Goal: Transaction & Acquisition: Obtain resource

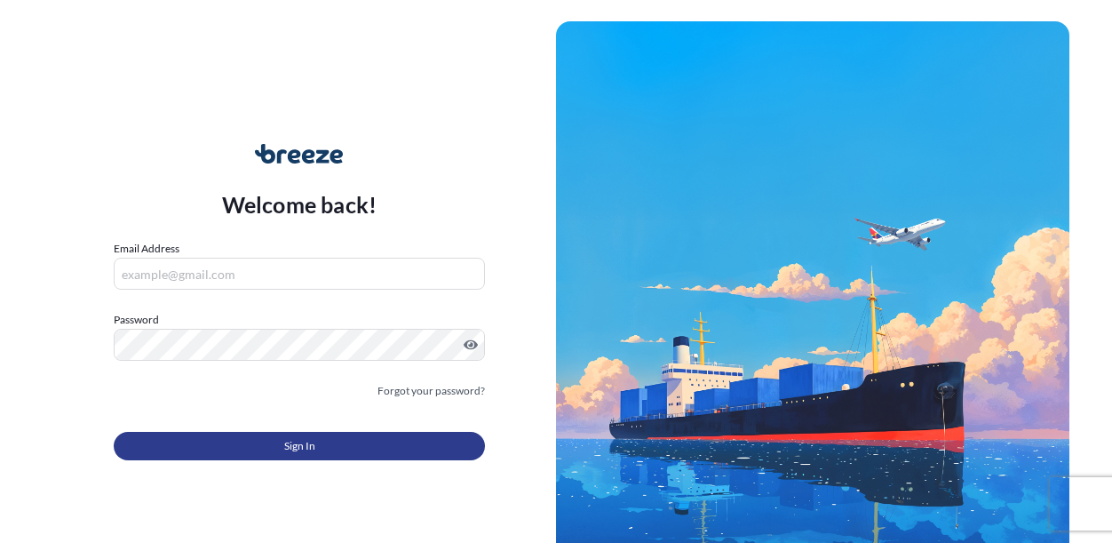
type input "[EMAIL_ADDRESS][DOMAIN_NAME]"
click at [306, 434] on button "Sign In" at bounding box center [299, 446] width 371 height 28
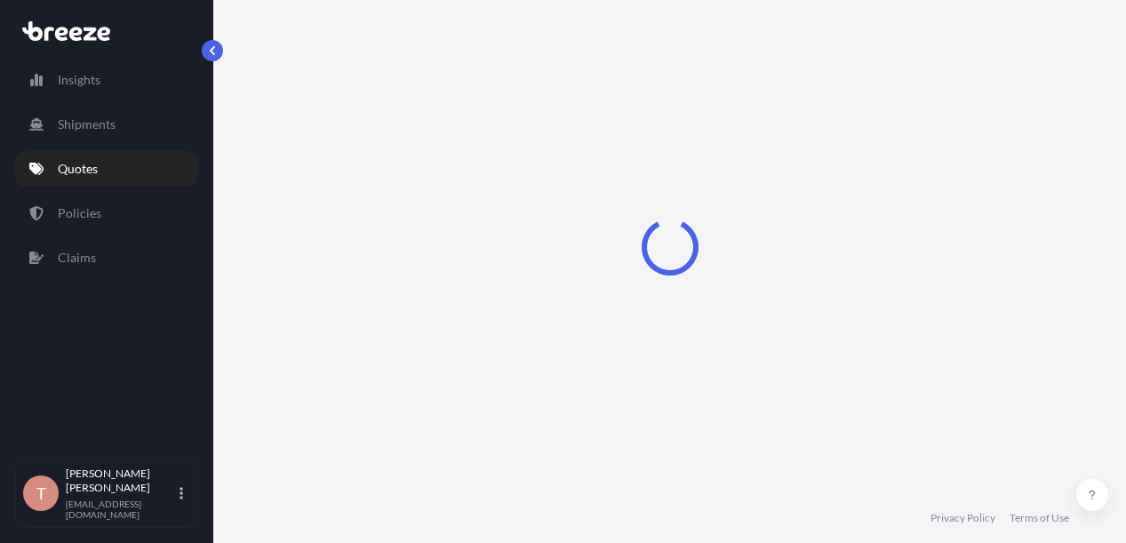
scroll to position [28, 0]
select select "Sea"
select select "1"
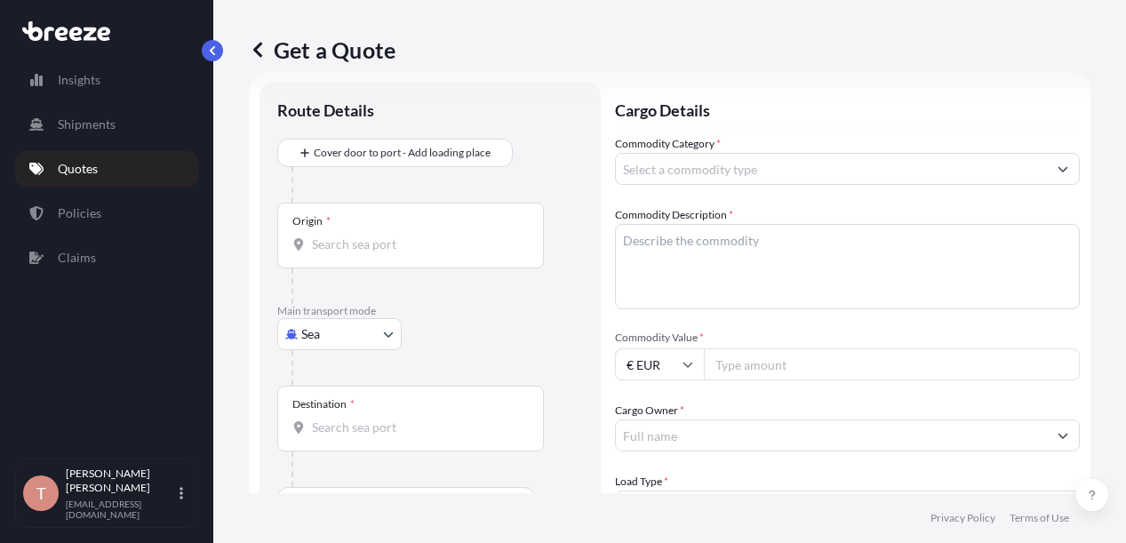
click at [386, 331] on body "Insights Shipments Quotes Policies Claims T [PERSON_NAME] [EMAIL_ADDRESS][DOMAI…" at bounding box center [563, 271] width 1126 height 543
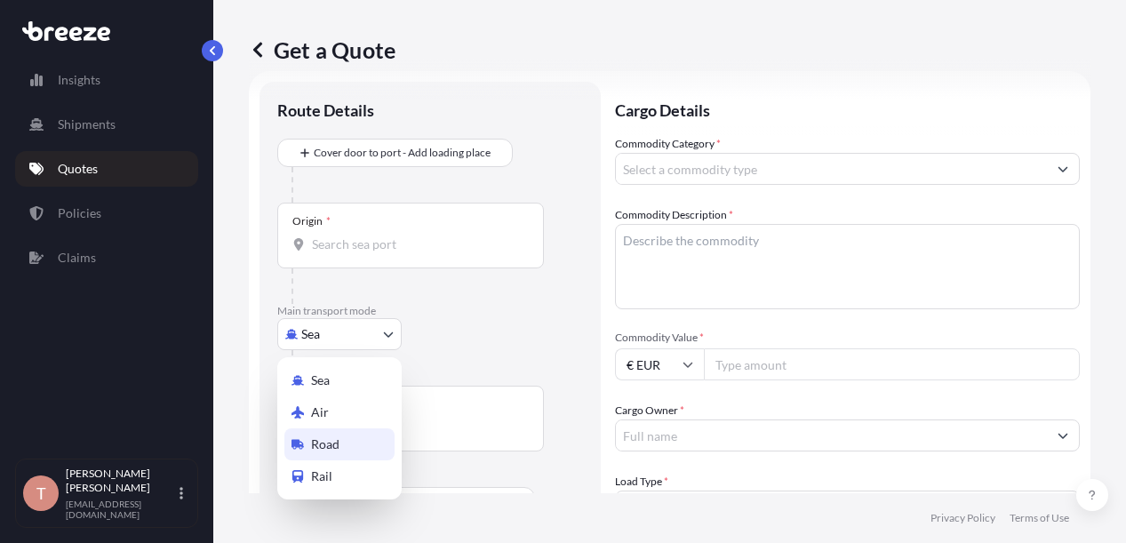
click at [336, 442] on span "Road" at bounding box center [325, 444] width 28 height 18
select select "Road"
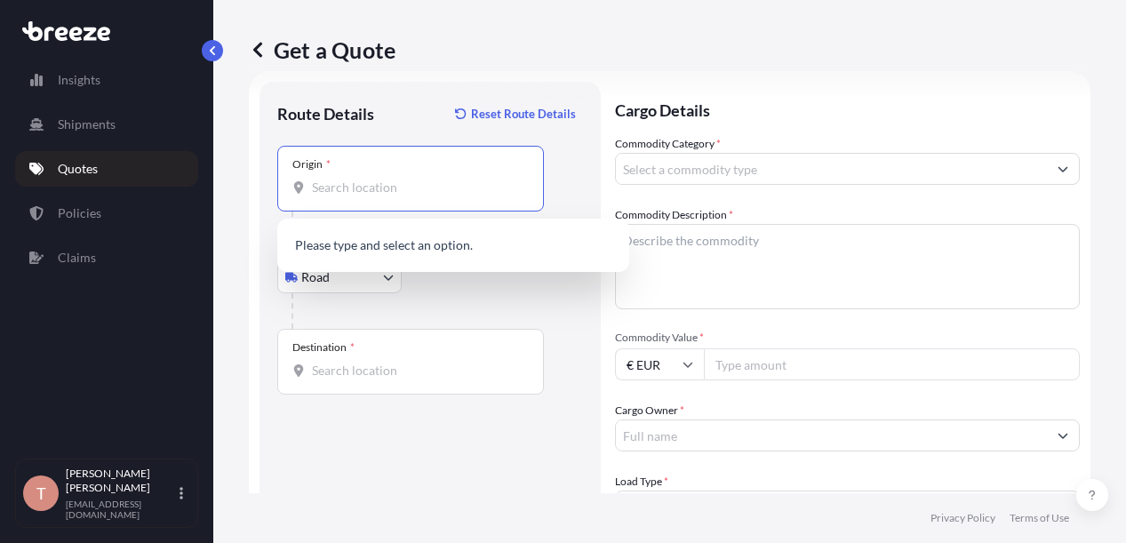
click at [359, 193] on input "Origin *" at bounding box center [417, 188] width 210 height 18
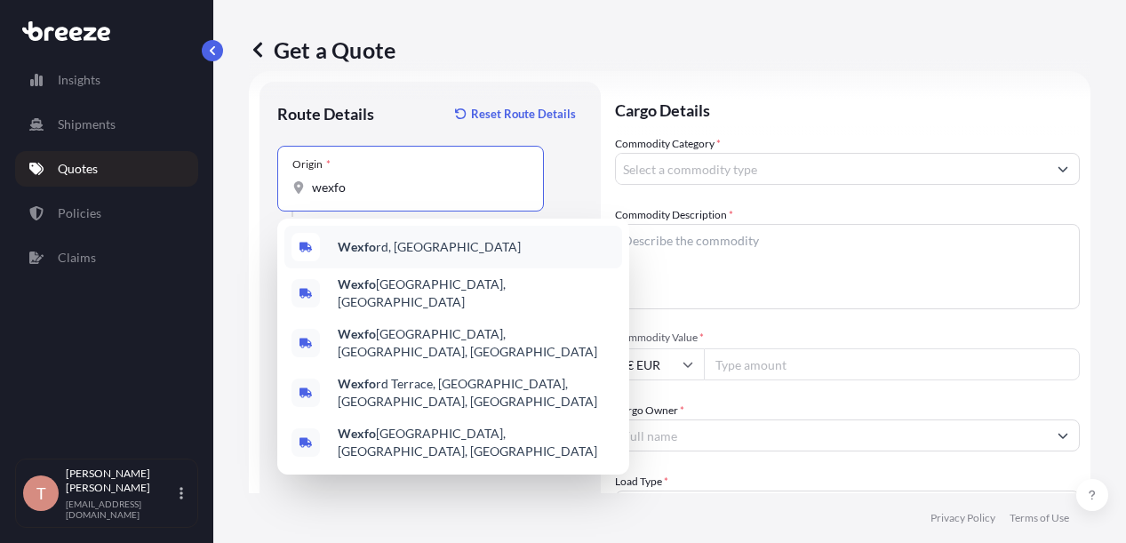
click at [368, 246] on b "Wexfo" at bounding box center [357, 246] width 38 height 15
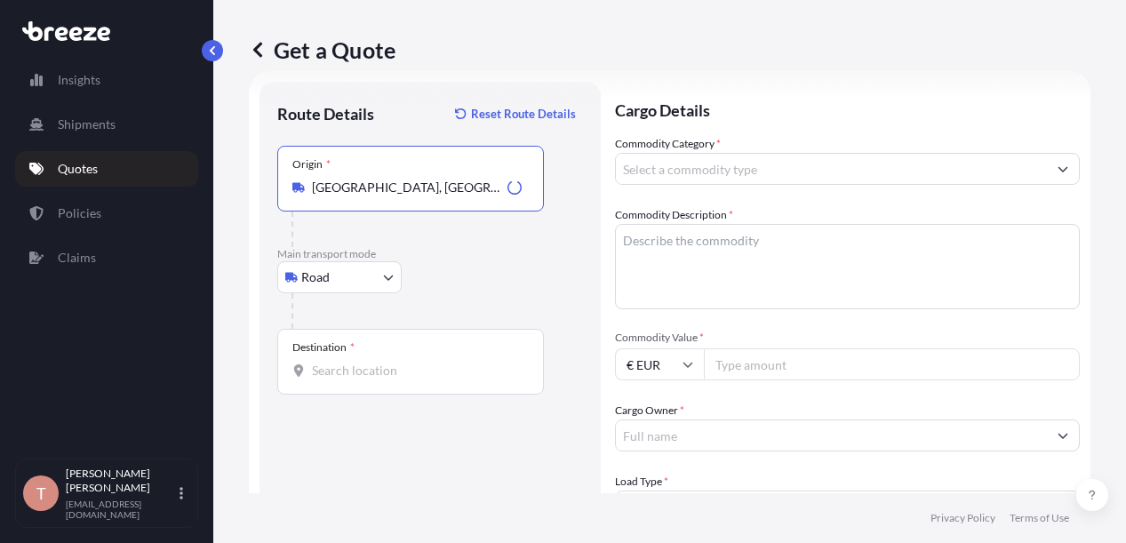
type input "[GEOGRAPHIC_DATA], [GEOGRAPHIC_DATA]"
click at [371, 362] on input "Destination *" at bounding box center [417, 371] width 210 height 18
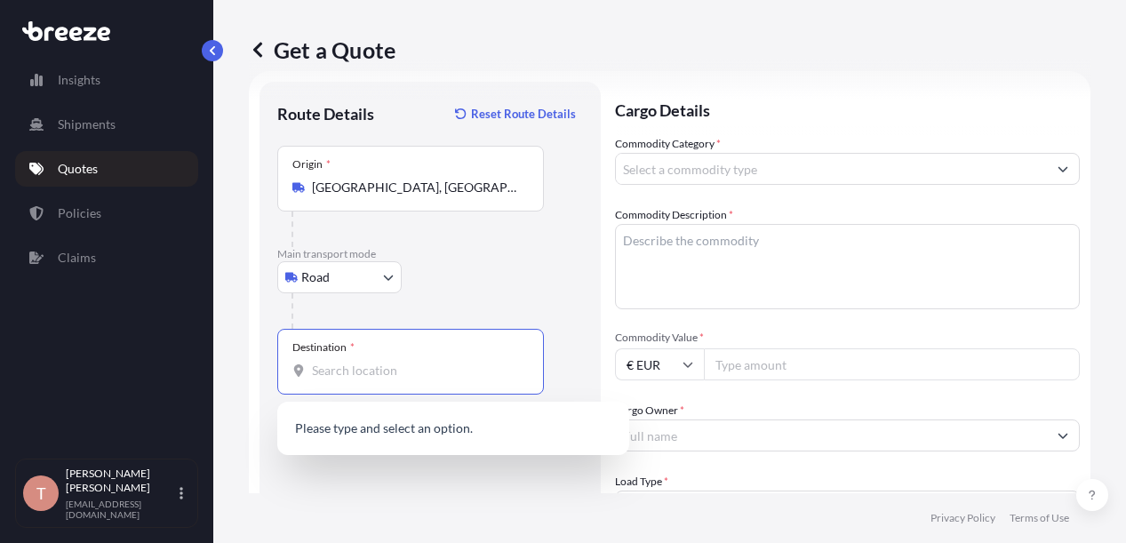
click at [354, 374] on input "Destination *" at bounding box center [417, 371] width 210 height 18
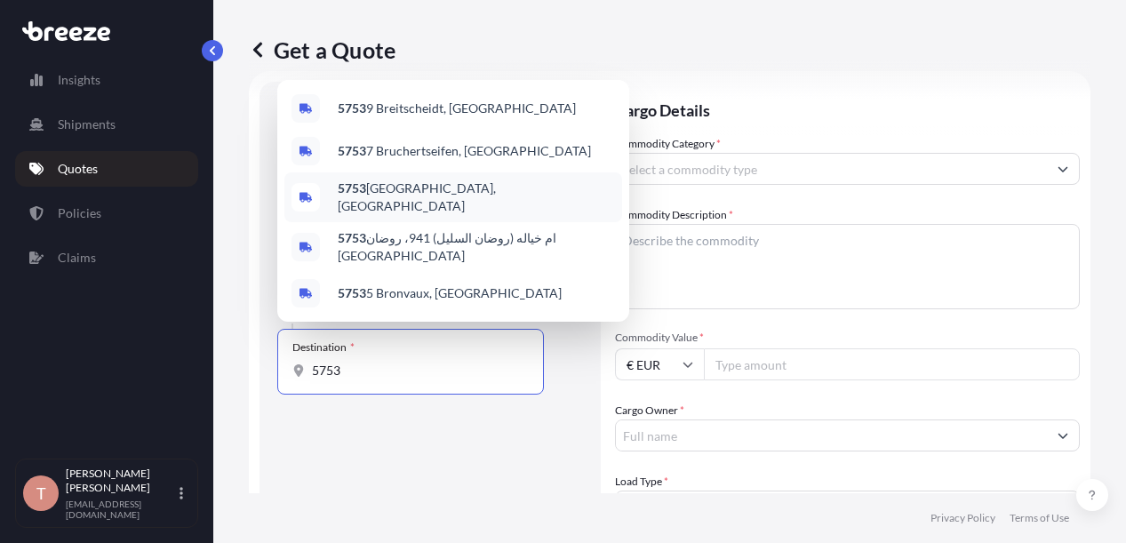
click at [383, 209] on span "5753 [GEOGRAPHIC_DATA], [GEOGRAPHIC_DATA]" at bounding box center [476, 197] width 277 height 36
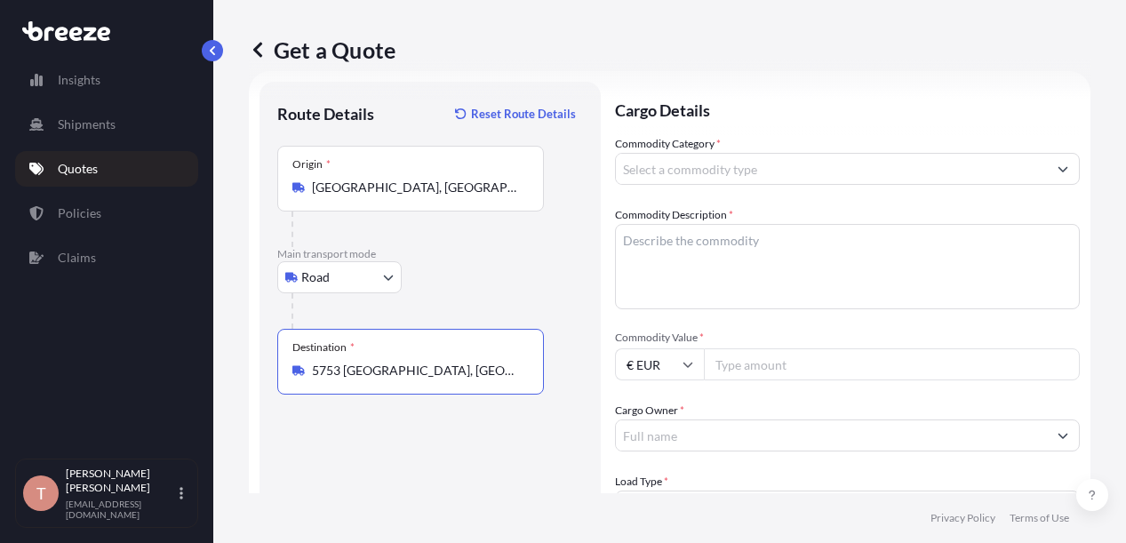
type input "5753 [GEOGRAPHIC_DATA], [GEOGRAPHIC_DATA]"
click at [1057, 164] on icon "Show suggestions" at bounding box center [1062, 168] width 11 height 11
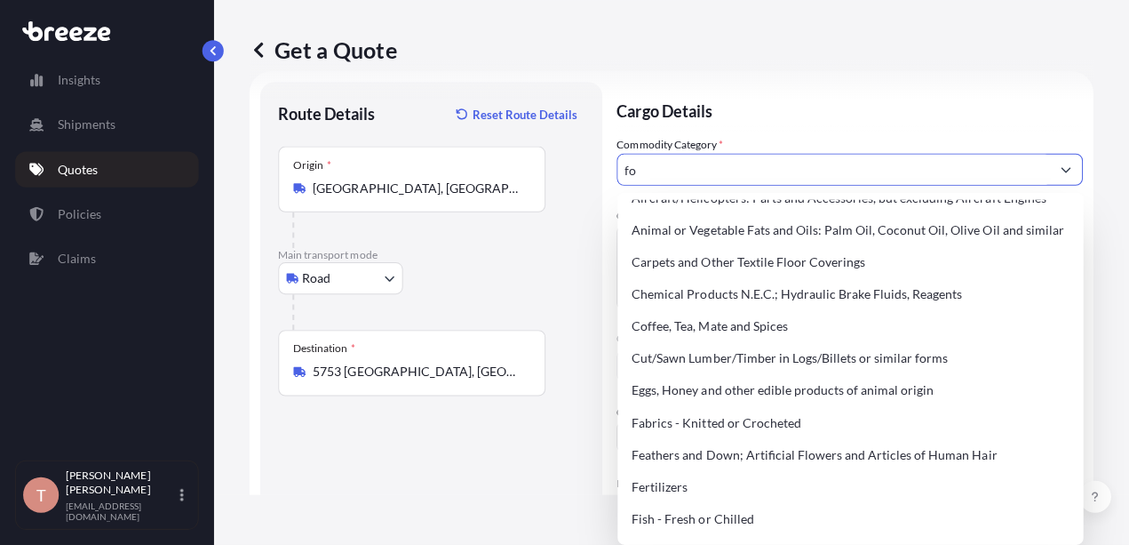
scroll to position [0, 0]
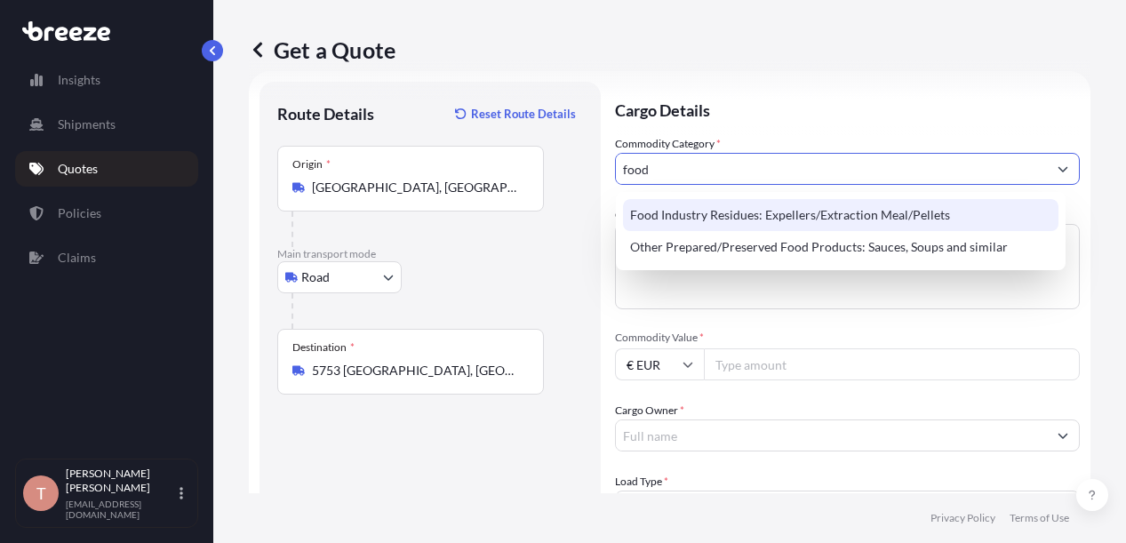
click at [837, 213] on div "Food Industry Residues: Expellers/Extraction Meal/Pellets" at bounding box center [840, 215] width 435 height 32
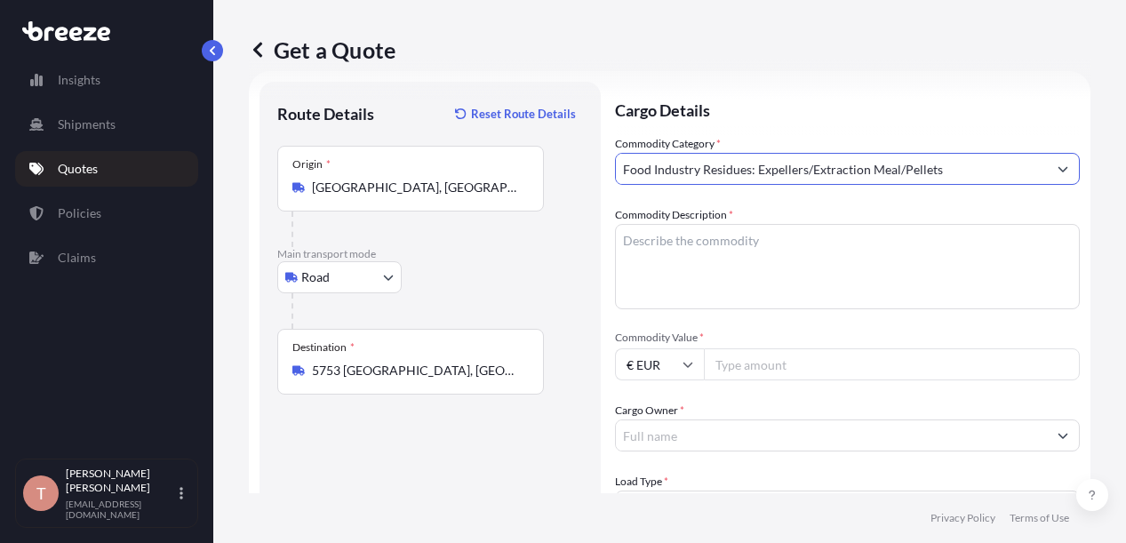
type input "Food Industry Residues: Expellers/Extraction Meal/Pellets"
click at [716, 250] on textarea "Commodity Description *" at bounding box center [847, 266] width 465 height 85
type textarea "whey"
click at [878, 368] on input "Commodity Value *" at bounding box center [892, 364] width 376 height 32
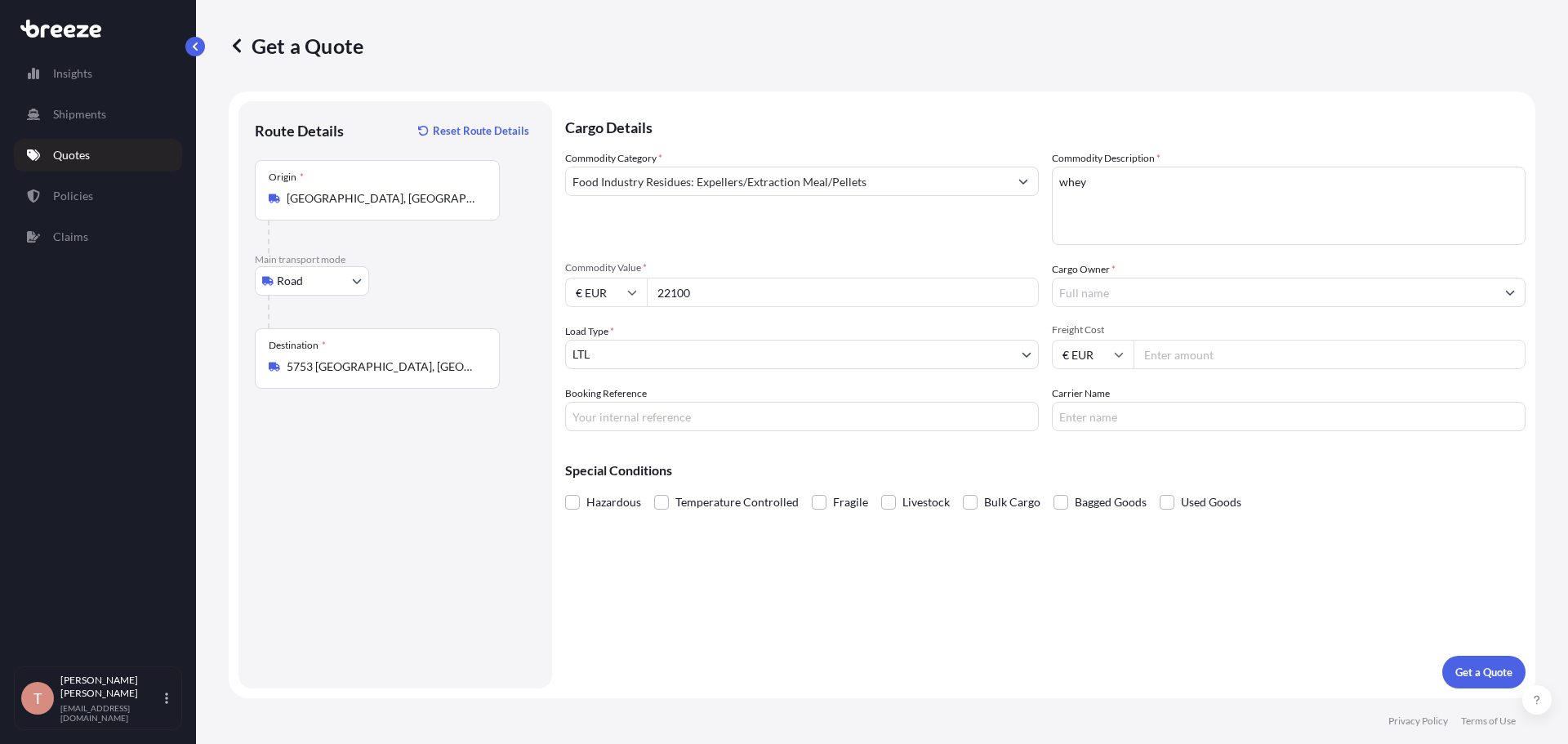
type input "22100"
click at [1021, 292] on input "Cargo Owner *" at bounding box center [1274, 292] width 443 height 29
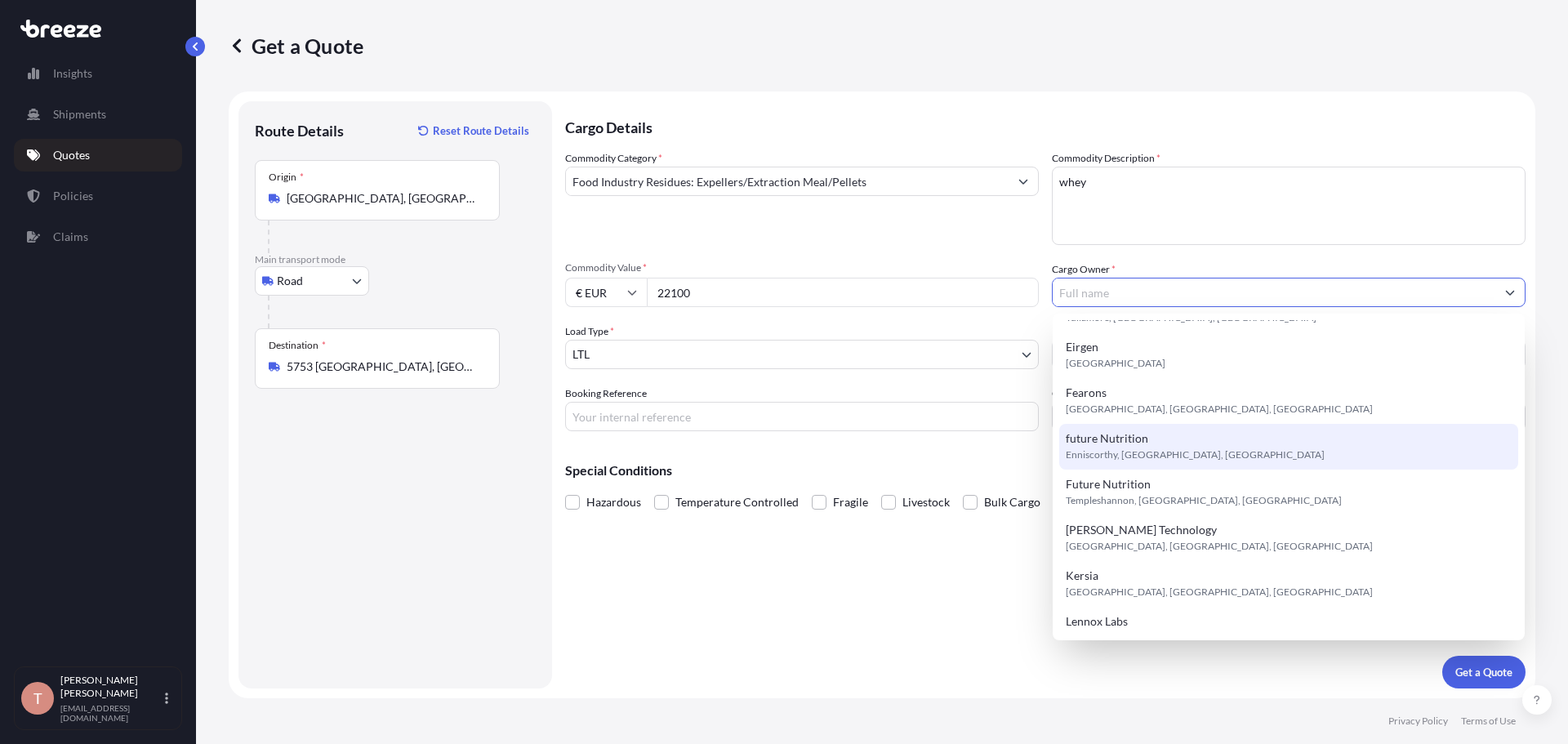
scroll to position [246, 0]
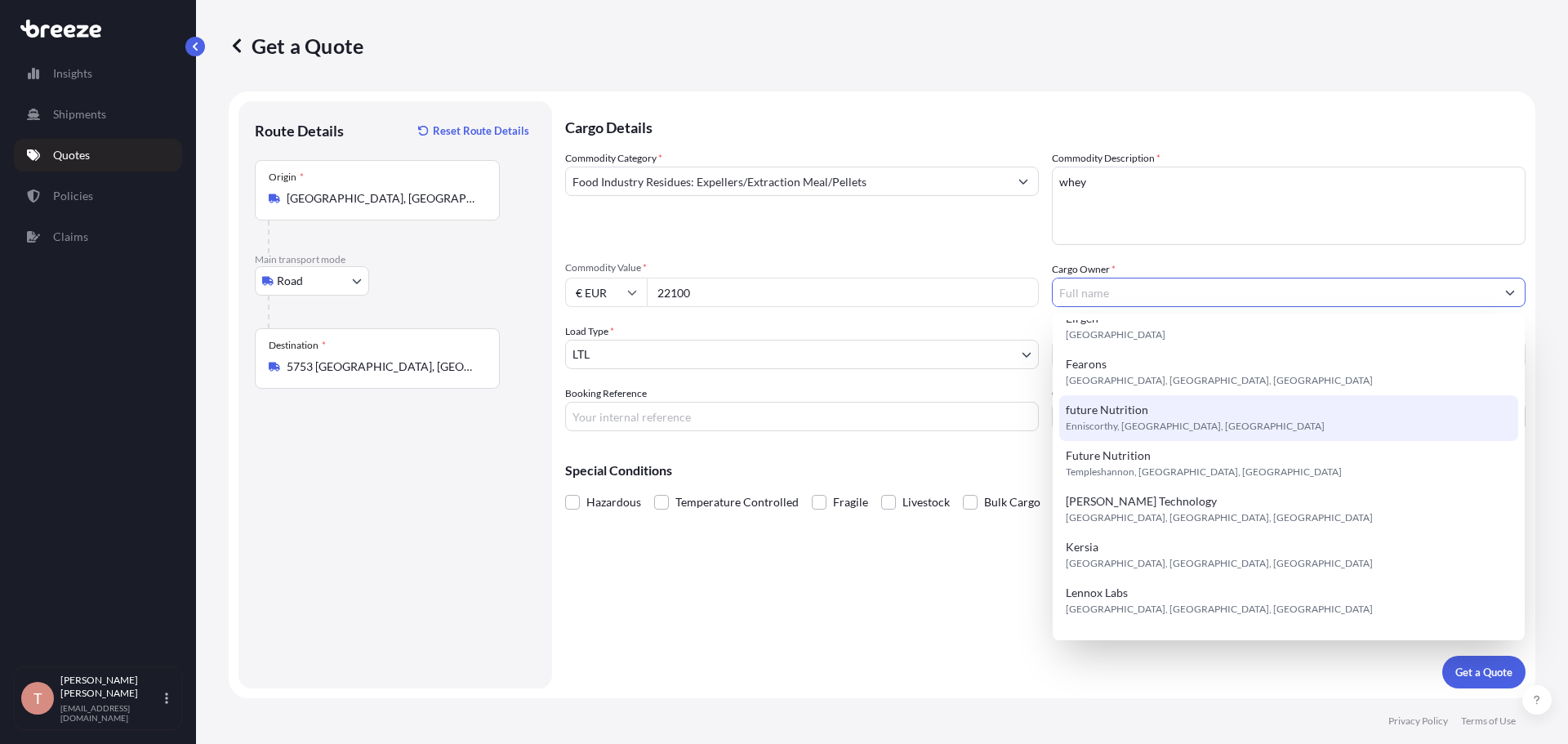
click at [1021, 417] on span "future Nutrition" at bounding box center [1107, 410] width 83 height 17
type input "future Nutrition"
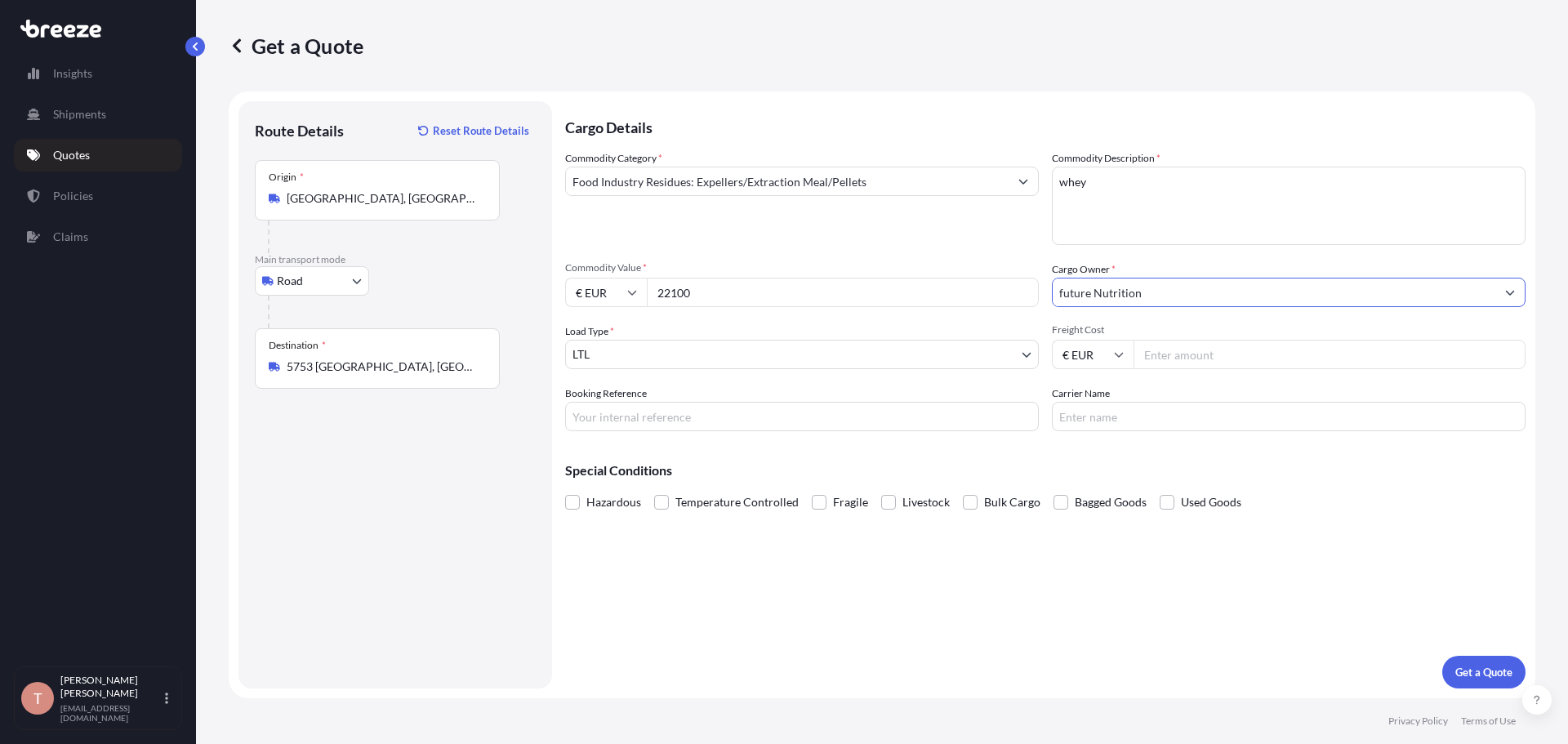
click at [1021, 361] on input "Freight Cost" at bounding box center [1329, 355] width 392 height 29
type input "595"
click at [1021, 498] on p "Get a Quote" at bounding box center [1483, 672] width 57 height 17
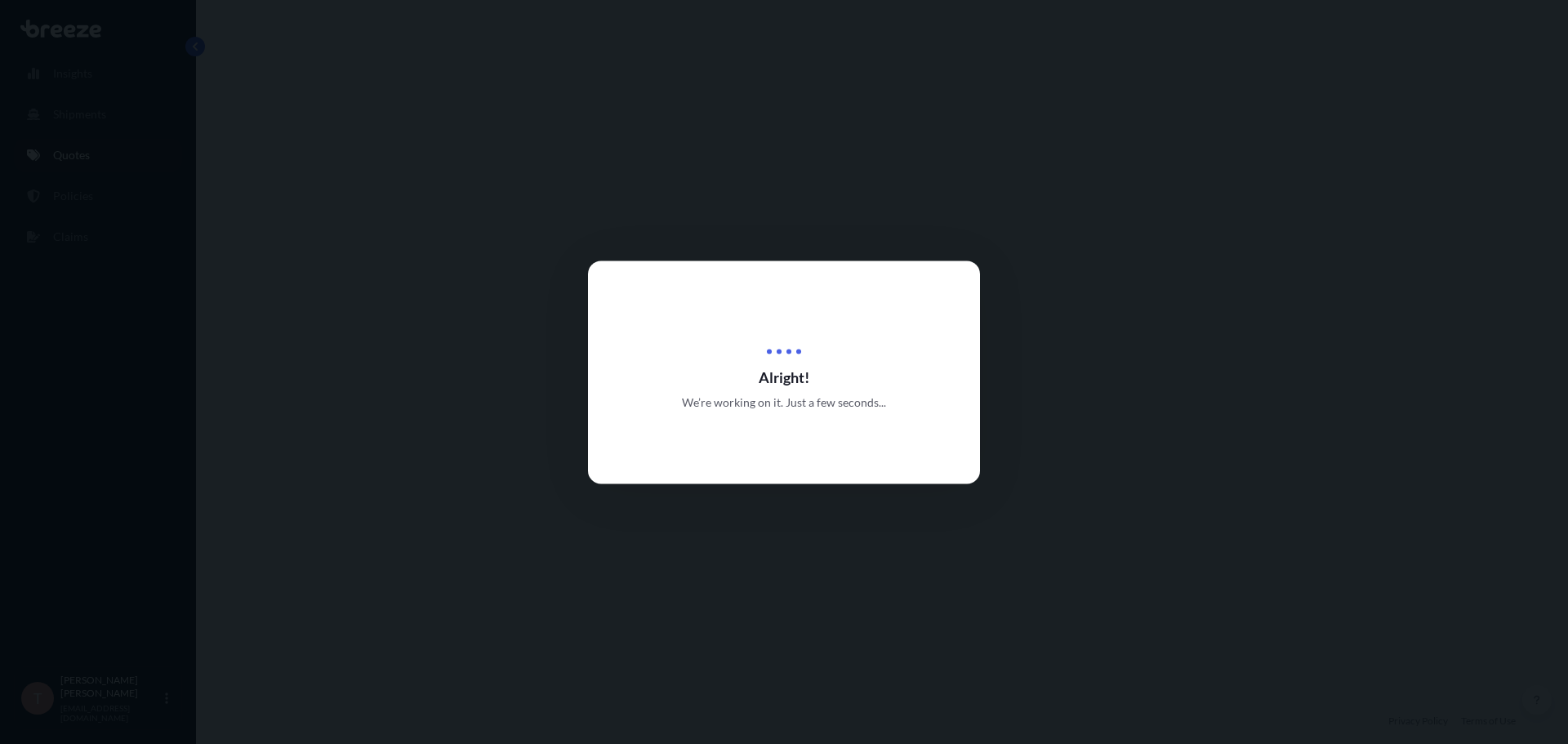
select select "Road"
select select "1"
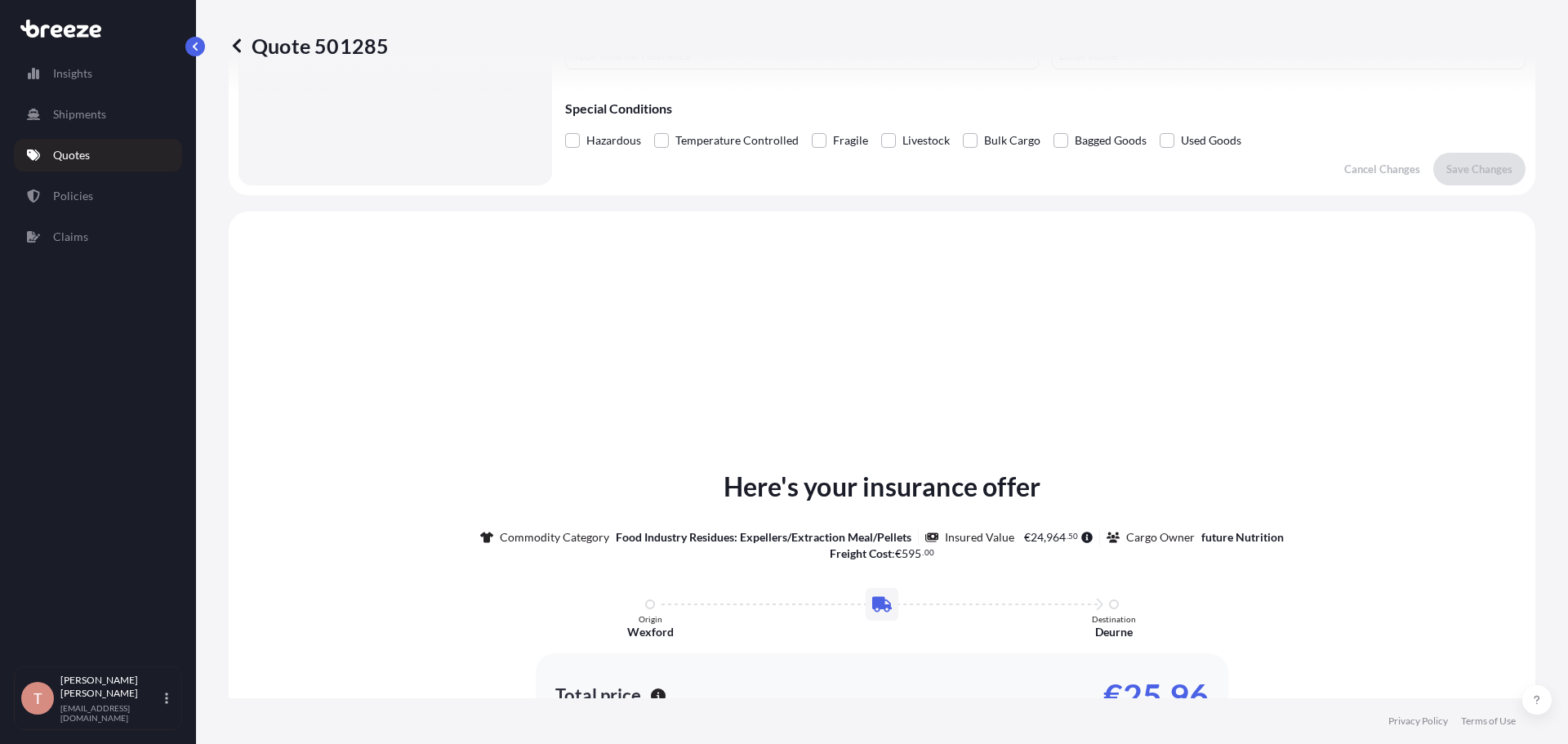
scroll to position [246, 0]
